Goal: Information Seeking & Learning: Learn about a topic

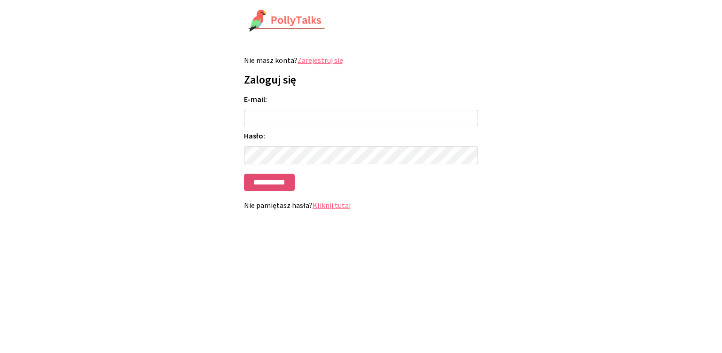
type input "**********"
click at [271, 184] on input "**********" at bounding box center [269, 182] width 51 height 17
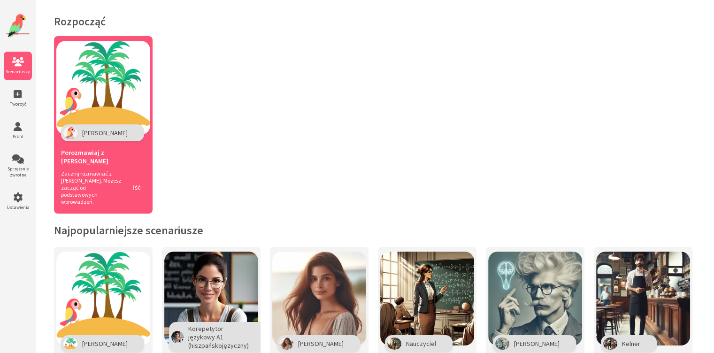
click at [126, 144] on div "Porozmawiaj z Polly" at bounding box center [103, 155] width 85 height 29
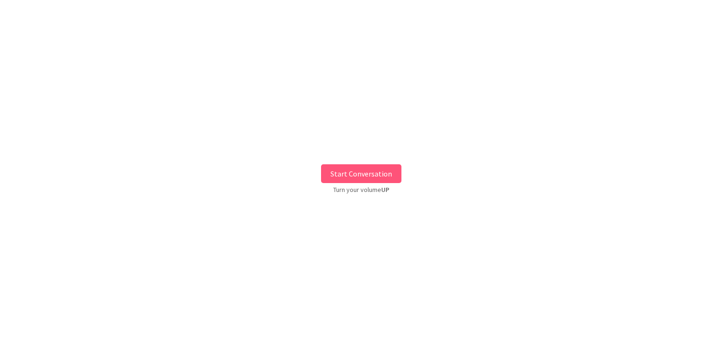
click at [365, 172] on button "Start Conversation" at bounding box center [361, 173] width 80 height 19
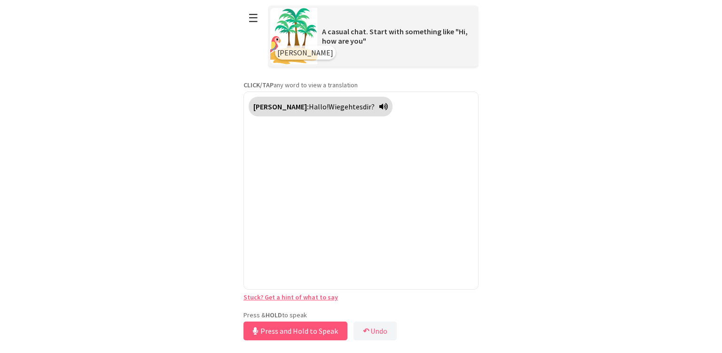
click at [327, 311] on div "Press & HOLD to speak Press and Hold to Speak ↶ Undo Save No voice detected. Ho…" at bounding box center [360, 327] width 235 height 32
click at [311, 331] on button "Release to Stop Speaking" at bounding box center [293, 331] width 101 height 19
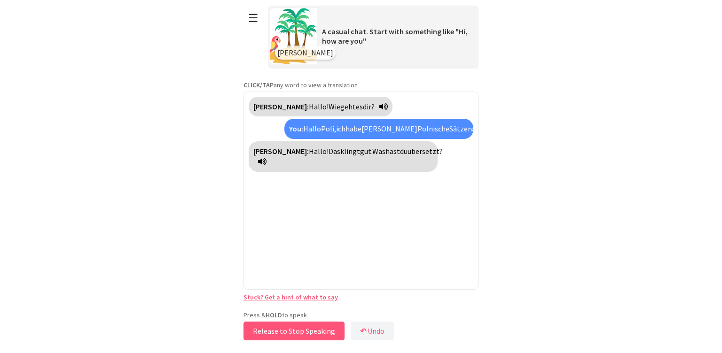
click at [292, 330] on button "Release to Stop Speaking" at bounding box center [293, 331] width 101 height 19
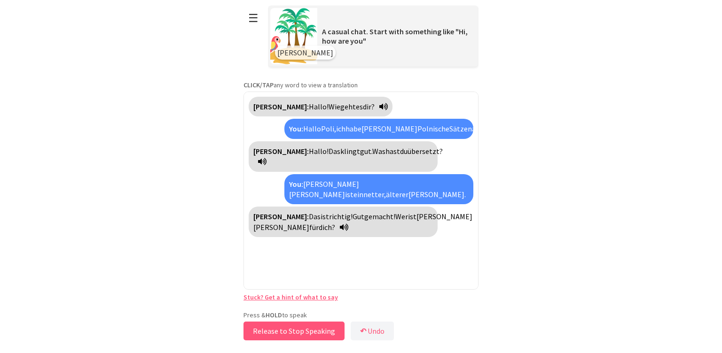
click at [300, 330] on button "Release to Stop Speaking" at bounding box center [293, 331] width 101 height 19
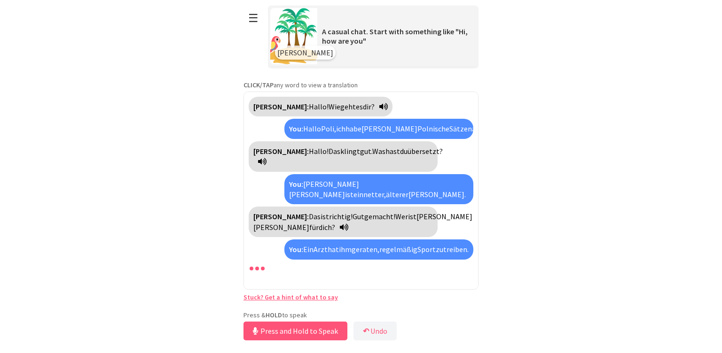
click at [287, 339] on button "Press and Hold to Speak" at bounding box center [295, 331] width 104 height 19
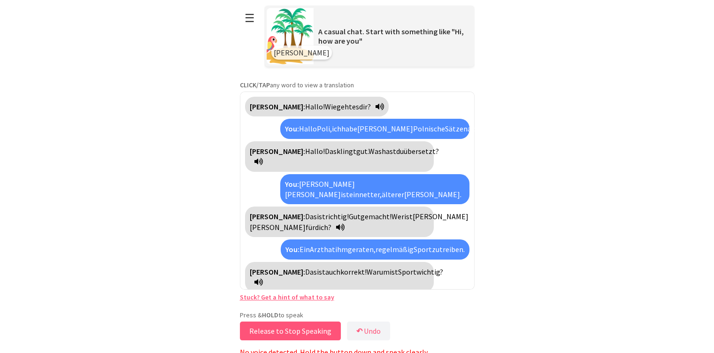
click at [290, 336] on button "Release to Stop Speaking" at bounding box center [290, 331] width 101 height 19
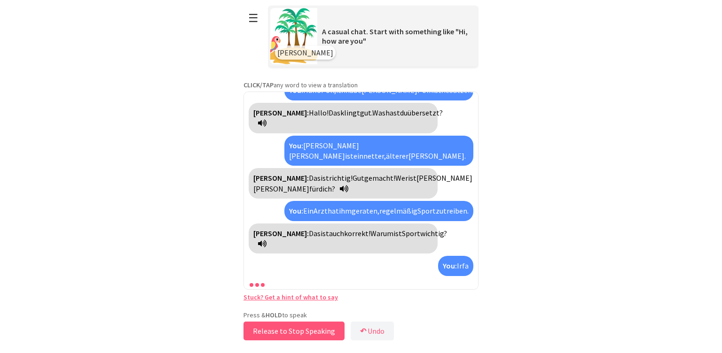
scroll to position [60, 0]
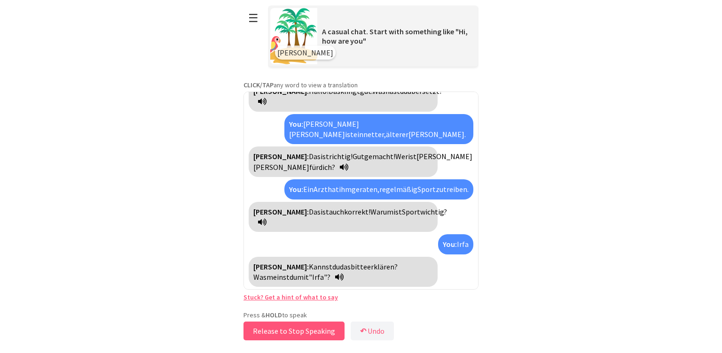
click at [290, 336] on button "Release to Stop Speaking" at bounding box center [293, 331] width 101 height 19
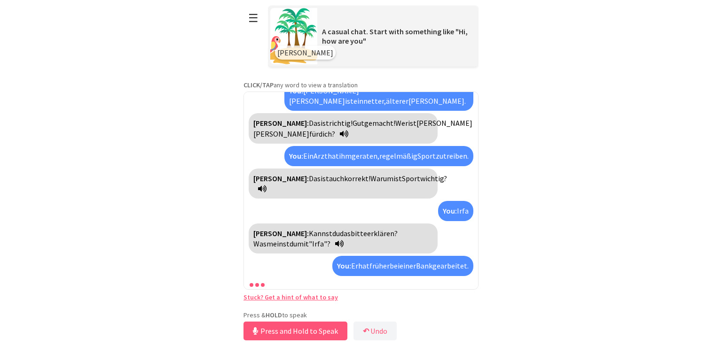
scroll to position [115, 0]
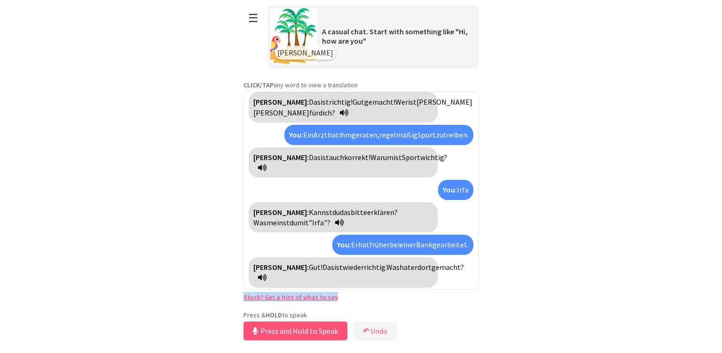
drag, startPoint x: 399, startPoint y: 292, endPoint x: 411, endPoint y: 282, distance: 15.6
click at [411, 282] on div "**********" at bounding box center [360, 171] width 235 height 343
click at [321, 329] on button "Release to Stop Speaking" at bounding box center [293, 331] width 101 height 19
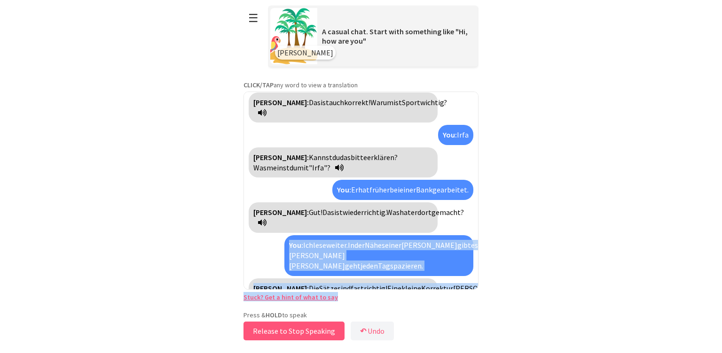
scroll to position [233, 0]
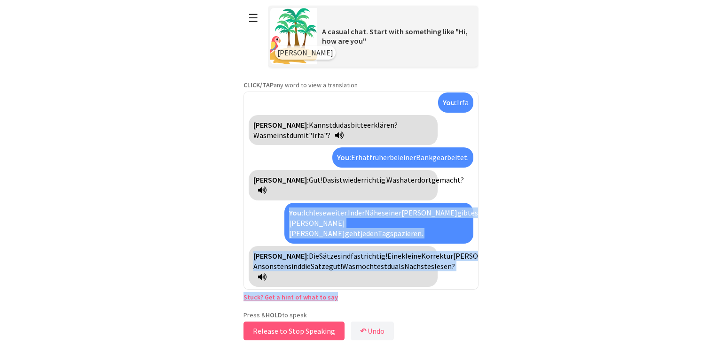
click at [321, 329] on button "Release to Stop Speaking" at bounding box center [293, 331] width 101 height 19
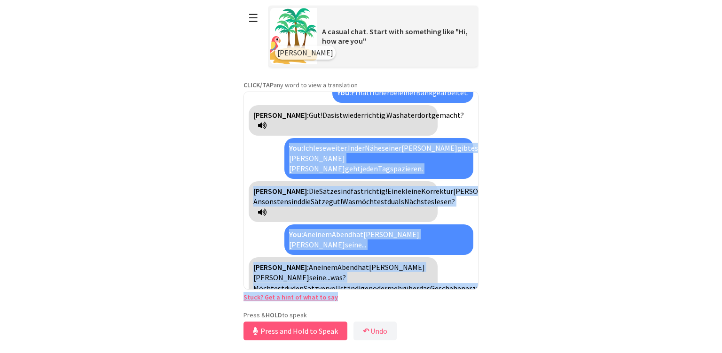
scroll to position [299, 0]
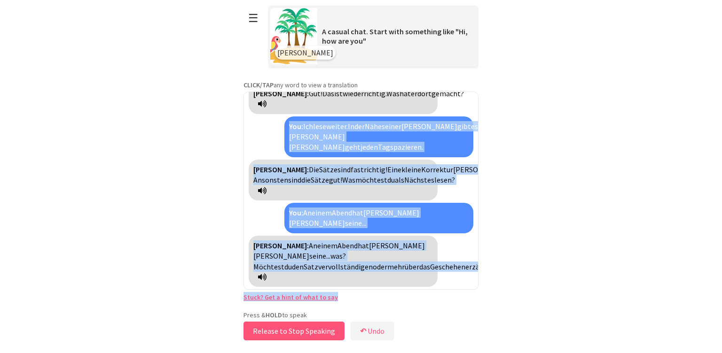
click at [297, 329] on button "Release to Stop Speaking" at bounding box center [293, 331] width 101 height 19
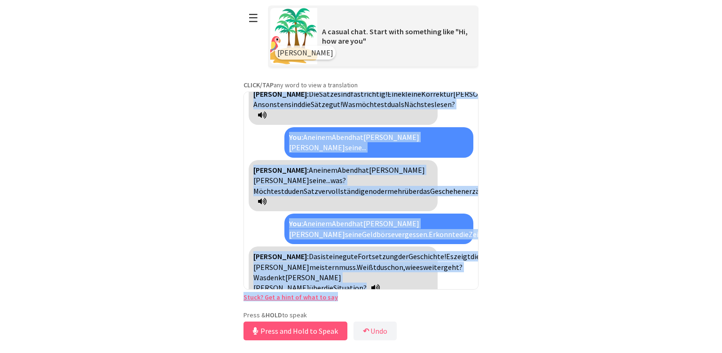
scroll to position [417, 0]
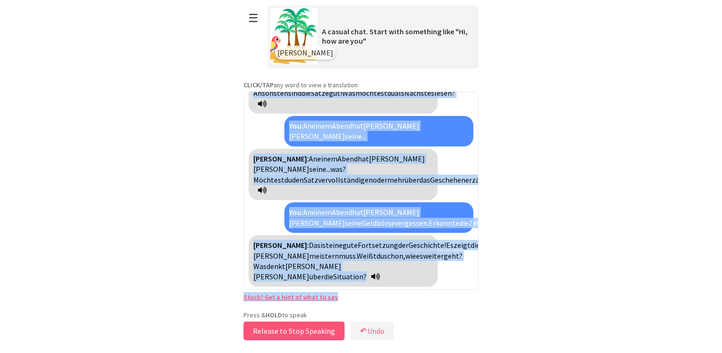
click at [287, 331] on button "Release to Stop Speaking" at bounding box center [293, 331] width 101 height 19
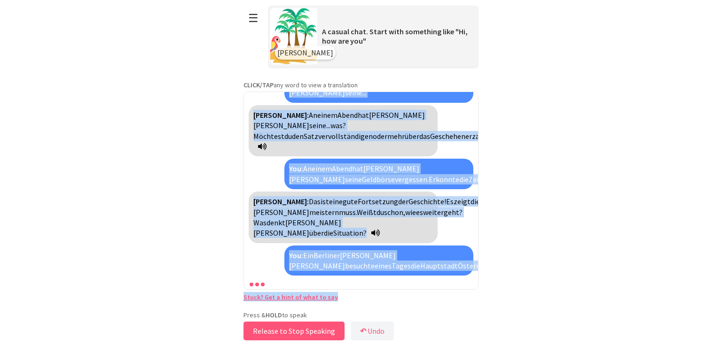
scroll to position [514, 0]
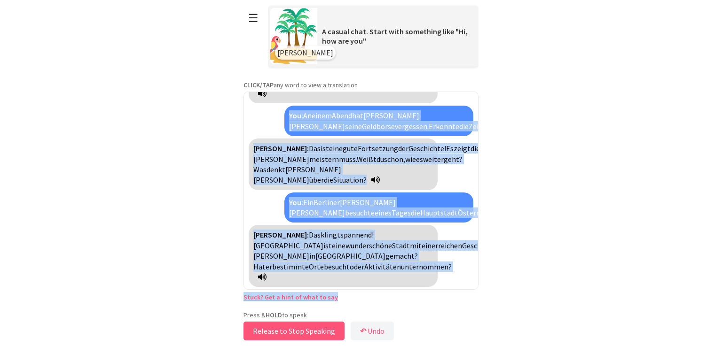
click at [289, 330] on button "Release to Stop Speaking" at bounding box center [293, 331] width 101 height 19
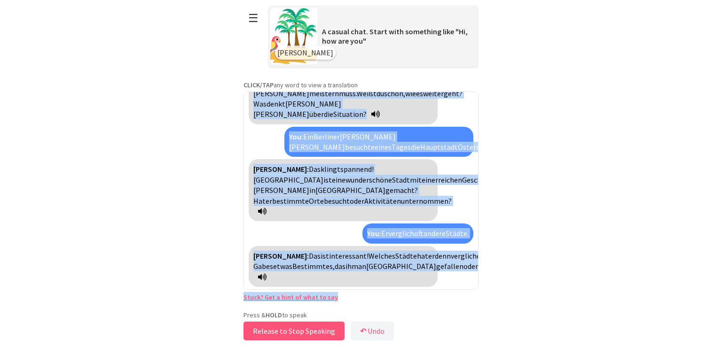
scroll to position [590, 0]
click at [283, 331] on button "Release to Stop Speaking" at bounding box center [293, 331] width 101 height 19
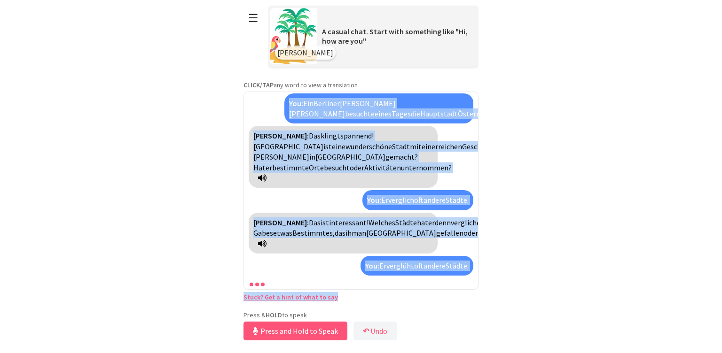
scroll to position [698, 0]
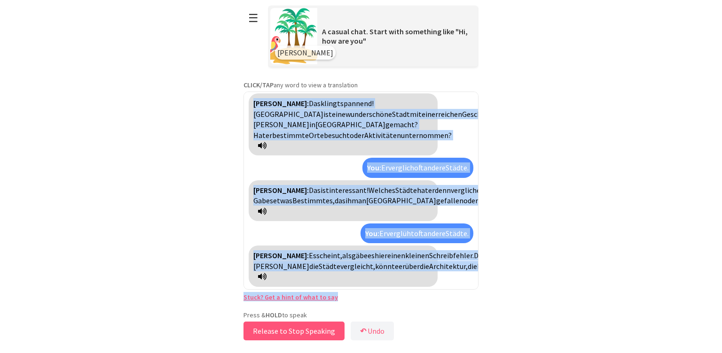
click at [286, 329] on button "Release to Stop Speaking" at bounding box center [293, 331] width 101 height 19
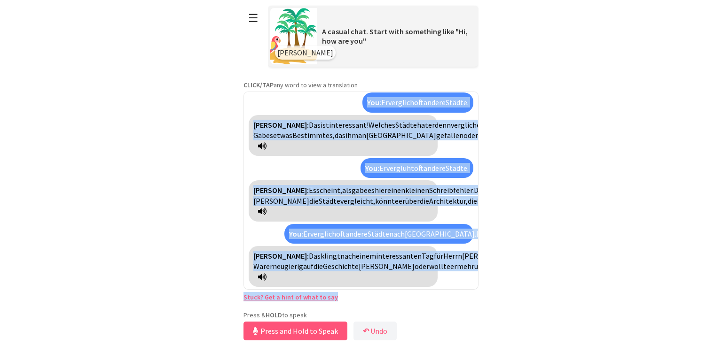
scroll to position [827, 0]
click at [306, 334] on button "Release to Stop Speaking" at bounding box center [293, 331] width 101 height 19
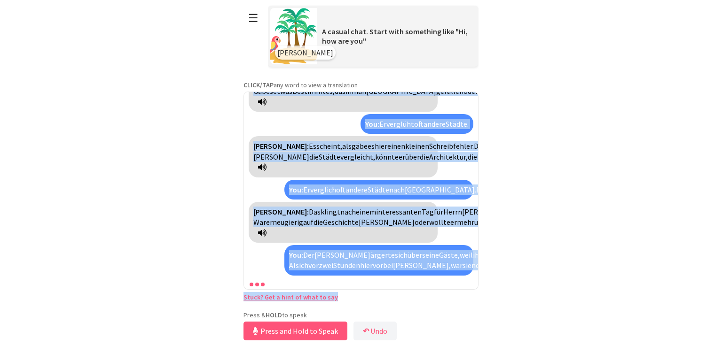
scroll to position [986, 0]
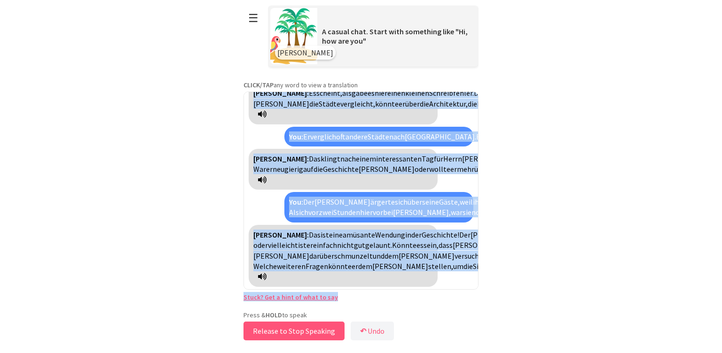
click at [293, 333] on button "Release to Stop Speaking" at bounding box center [293, 331] width 101 height 19
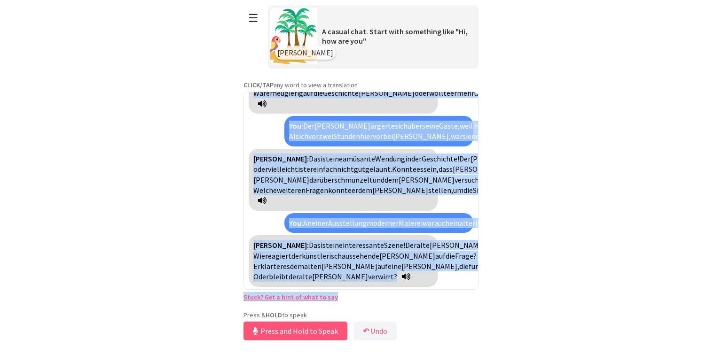
scroll to position [1221, 0]
click at [292, 329] on button "Release to Stop Speaking" at bounding box center [293, 331] width 101 height 19
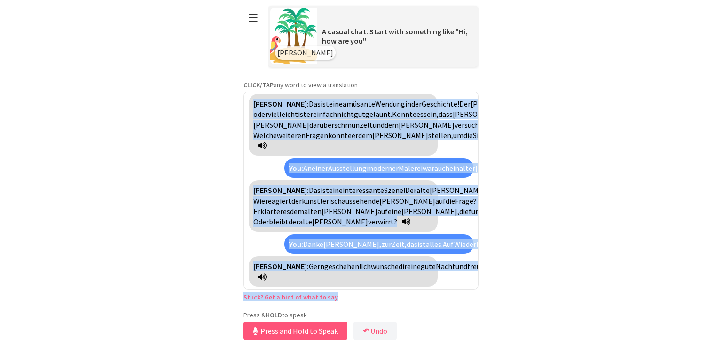
scroll to position [1296, 0]
